Goal: Information Seeking & Learning: Learn about a topic

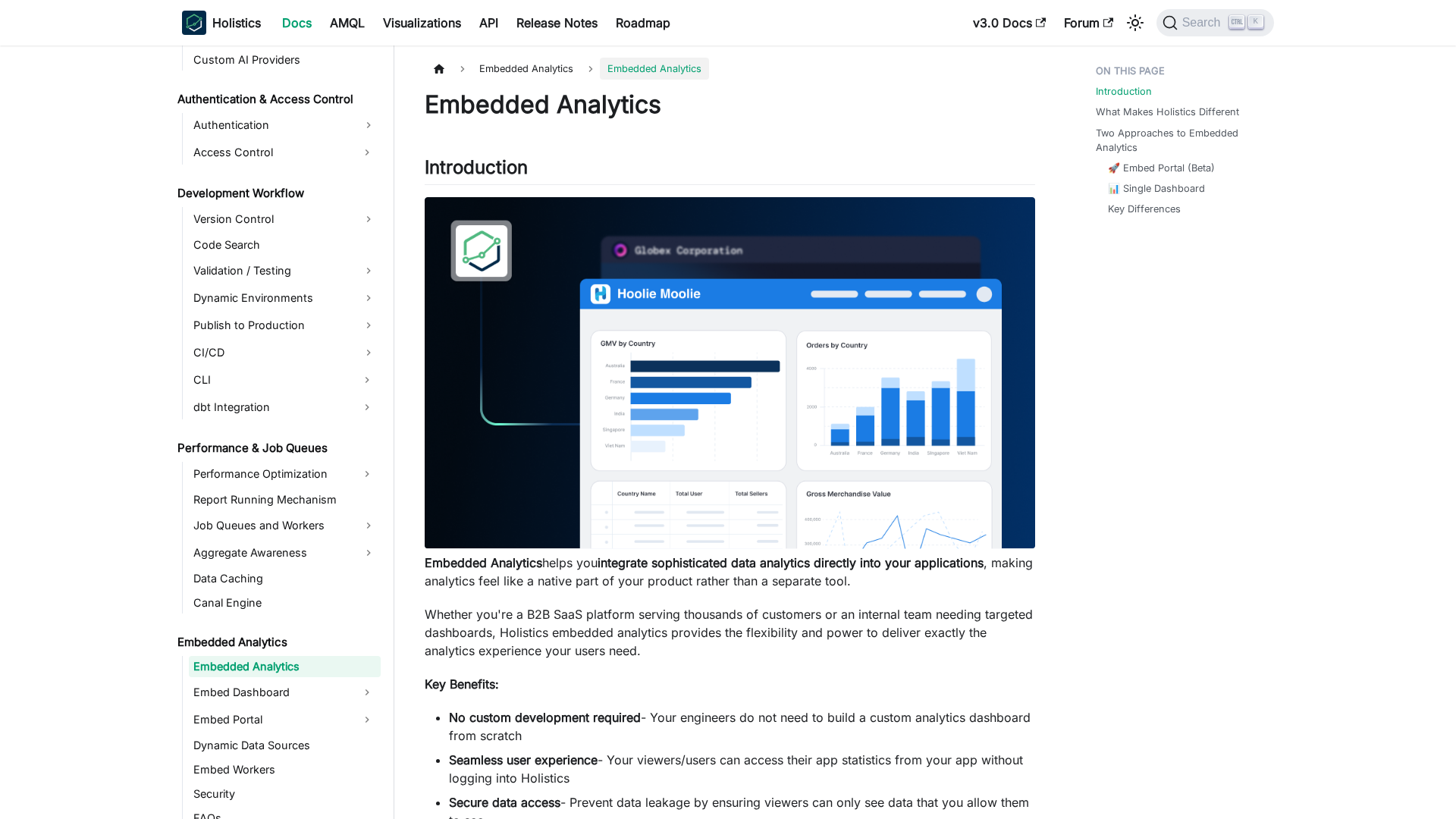
scroll to position [1034, 0]
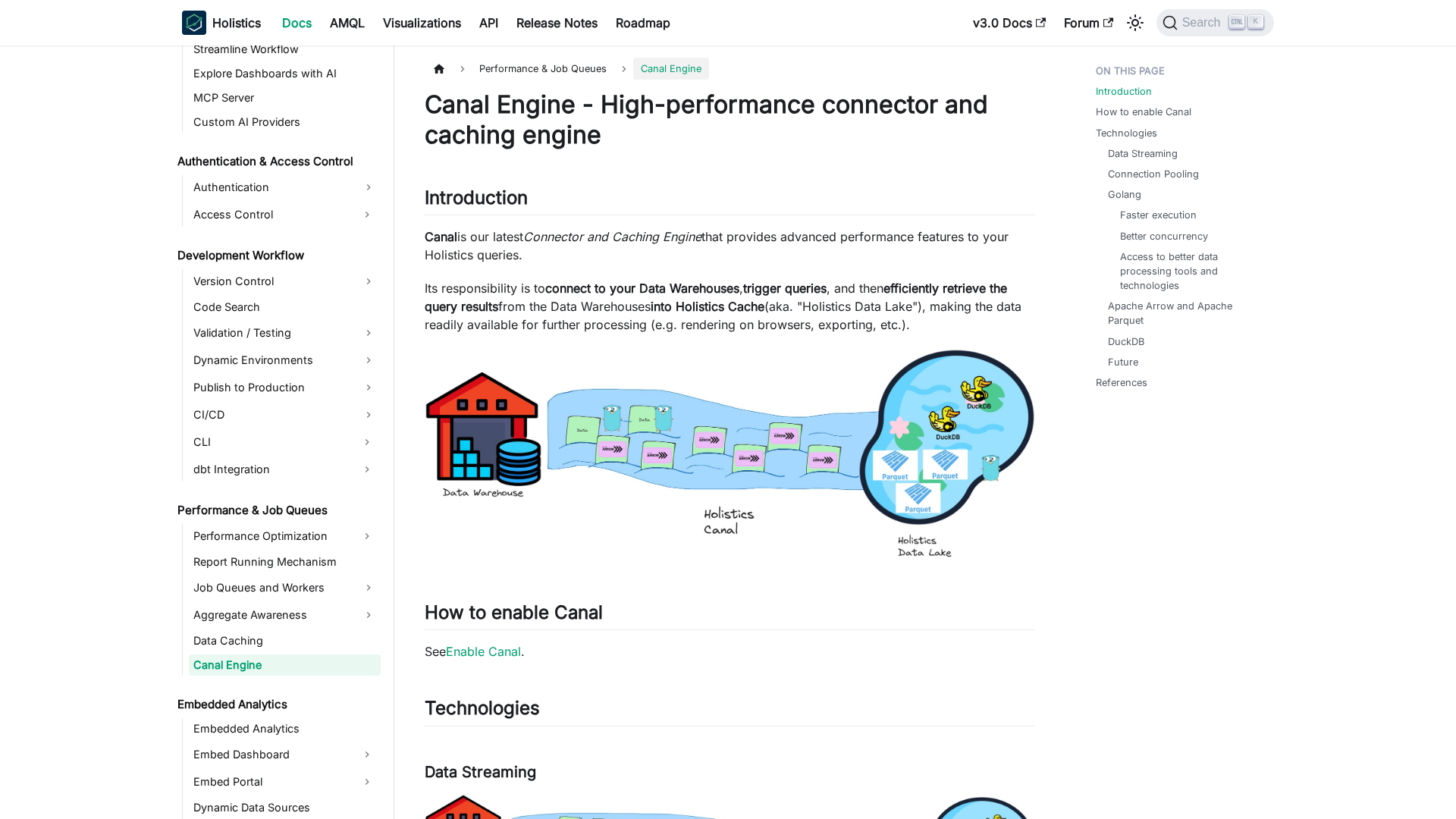
scroll to position [970, 0]
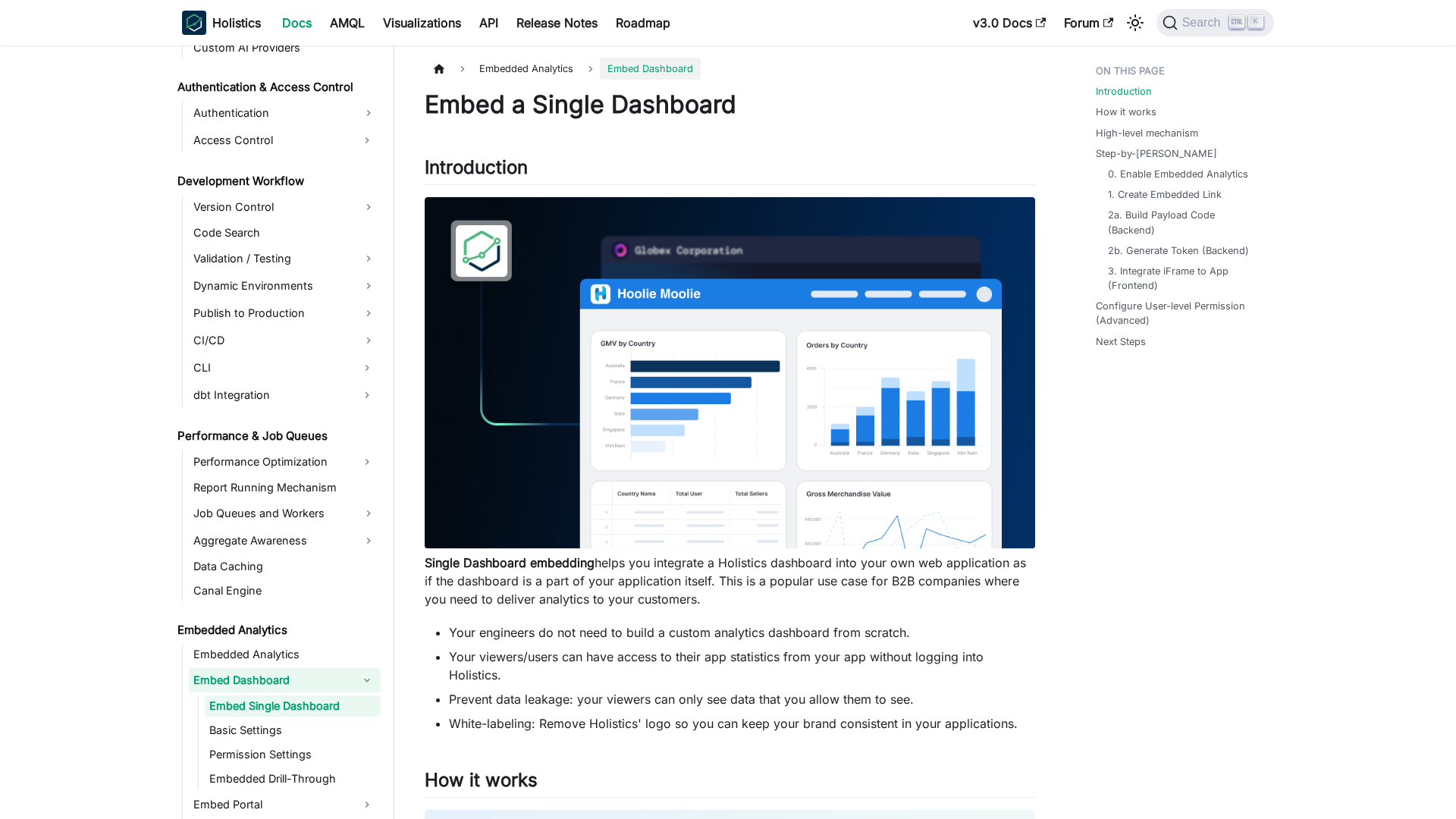
scroll to position [1085, 0]
